Goal: Task Accomplishment & Management: Manage account settings

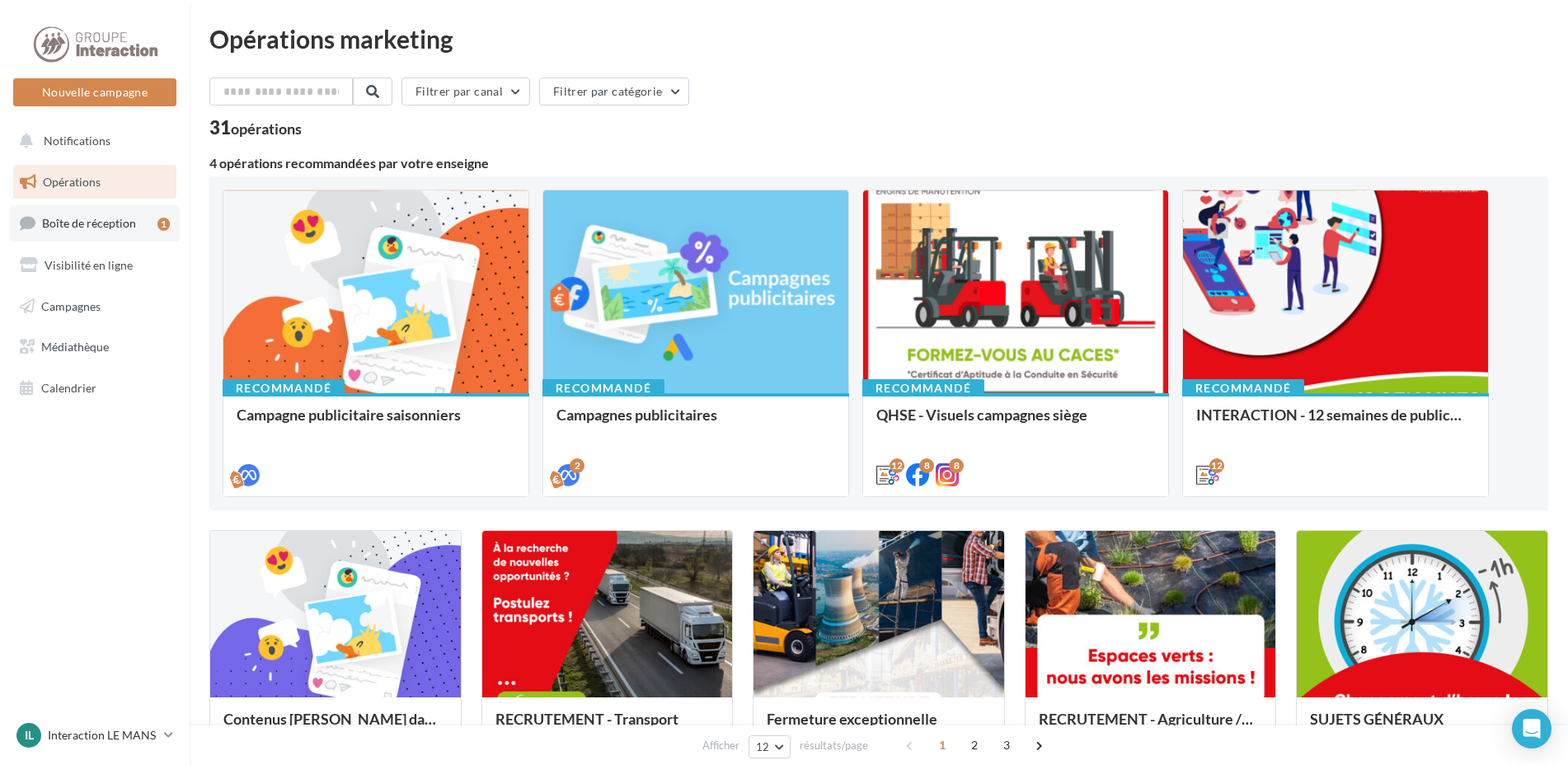
click at [108, 223] on span "Boîte de réception" at bounding box center [89, 222] width 94 height 14
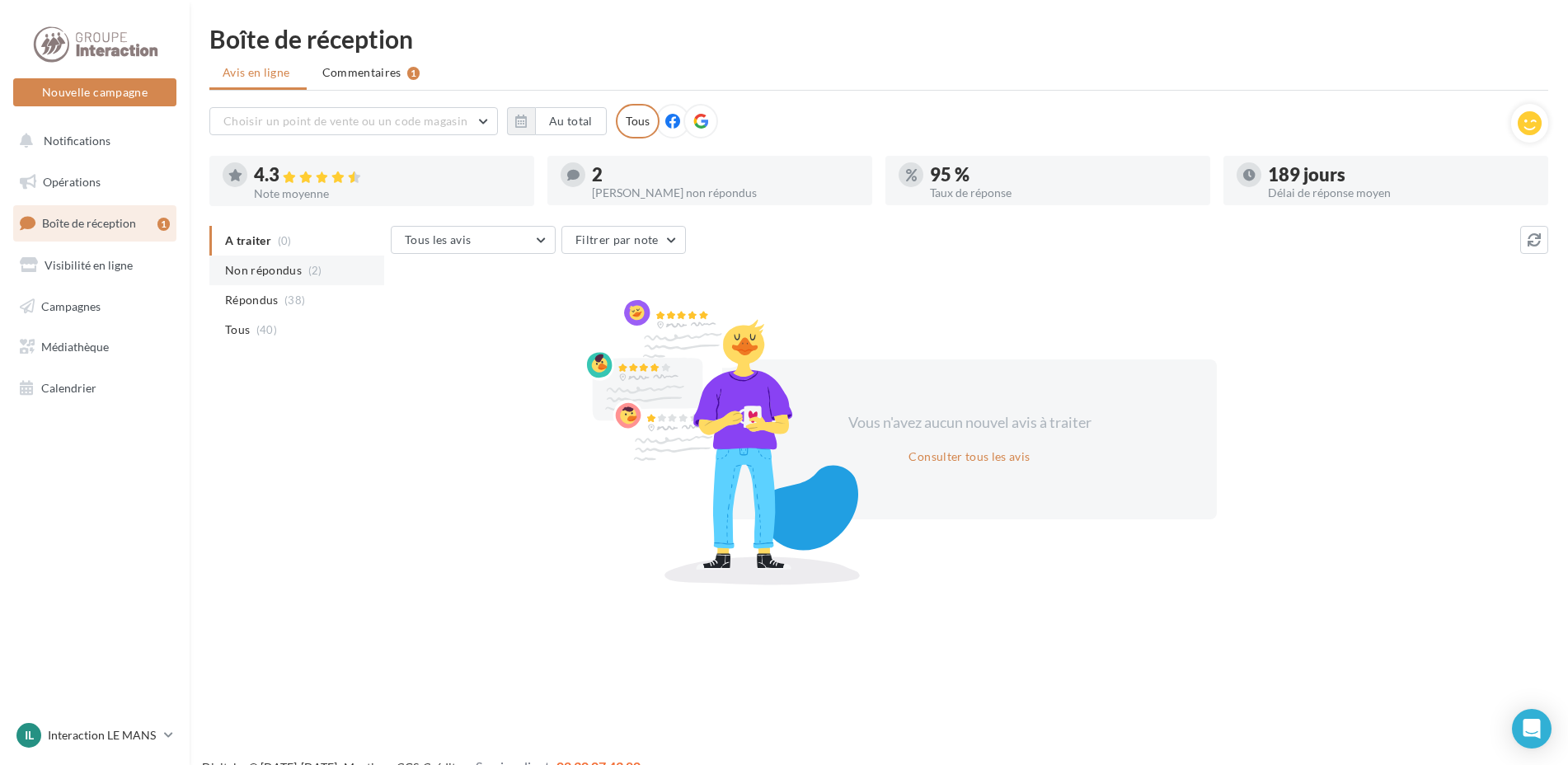
click at [271, 271] on span "Non répondus" at bounding box center [264, 270] width 77 height 16
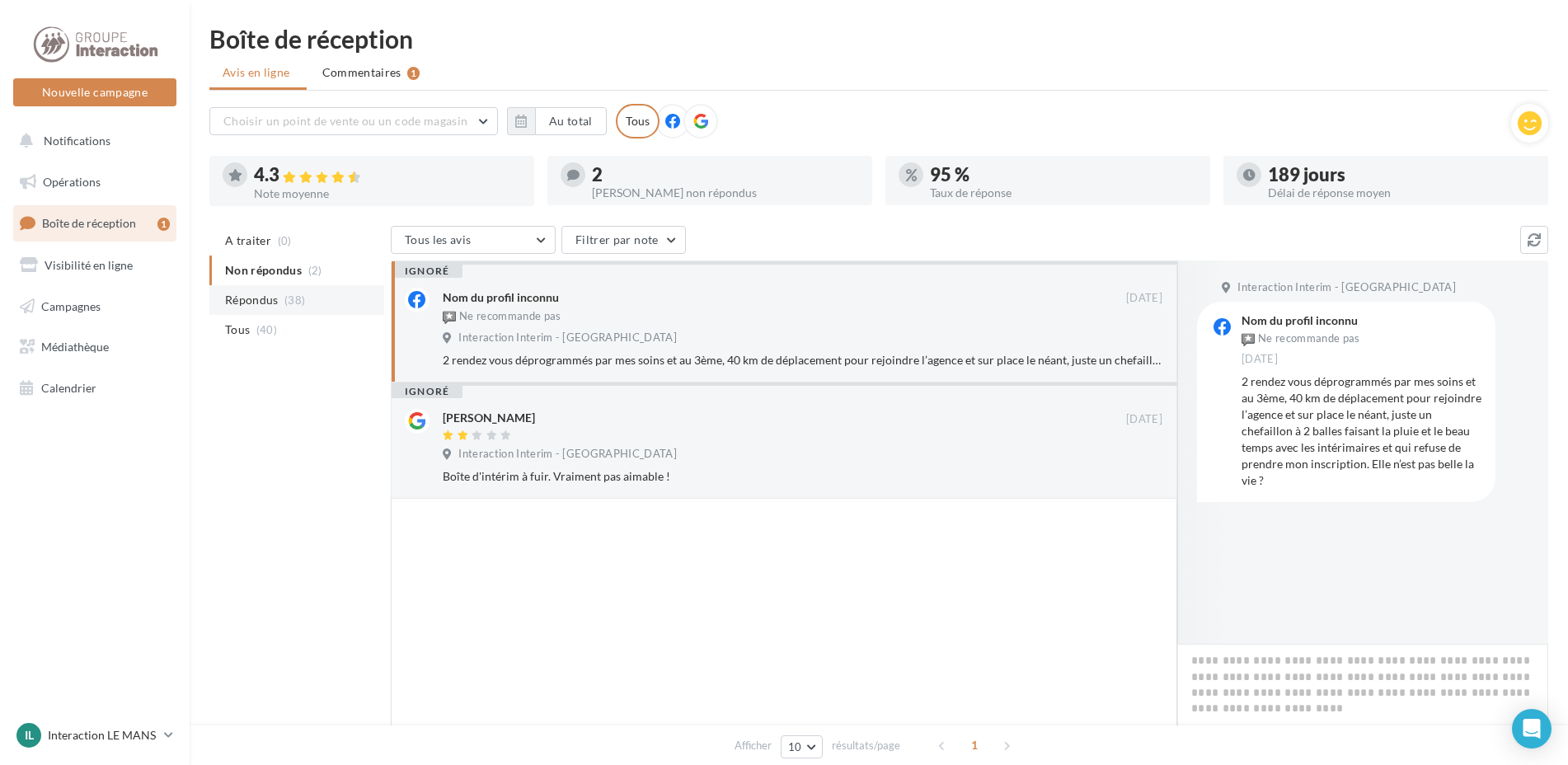
click at [267, 299] on span "Répondus" at bounding box center [252, 299] width 54 height 16
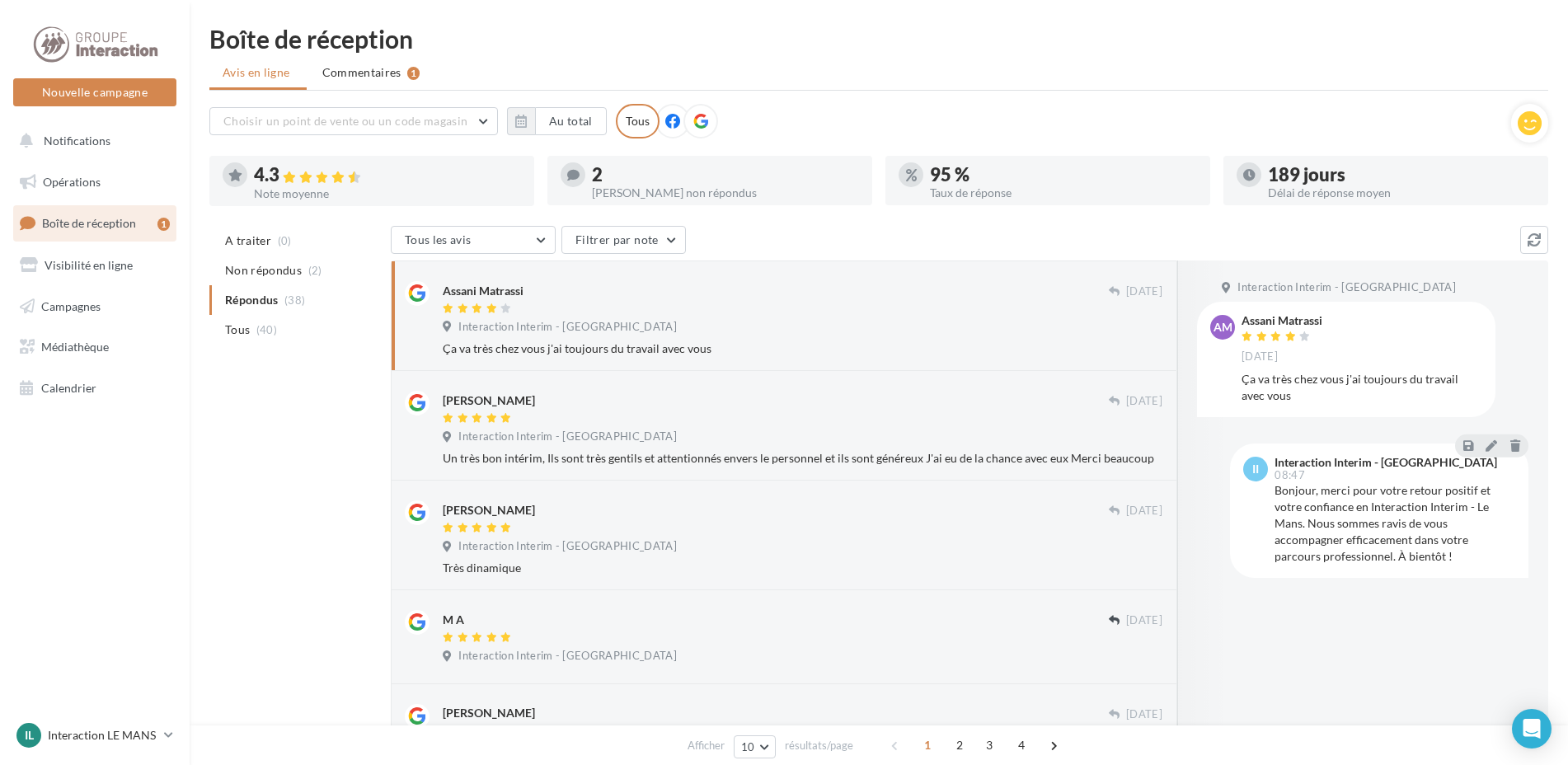
click at [723, 312] on div at bounding box center [775, 310] width 666 height 14
click at [650, 416] on div at bounding box center [775, 419] width 666 height 14
